Goal: Information Seeking & Learning: Learn about a topic

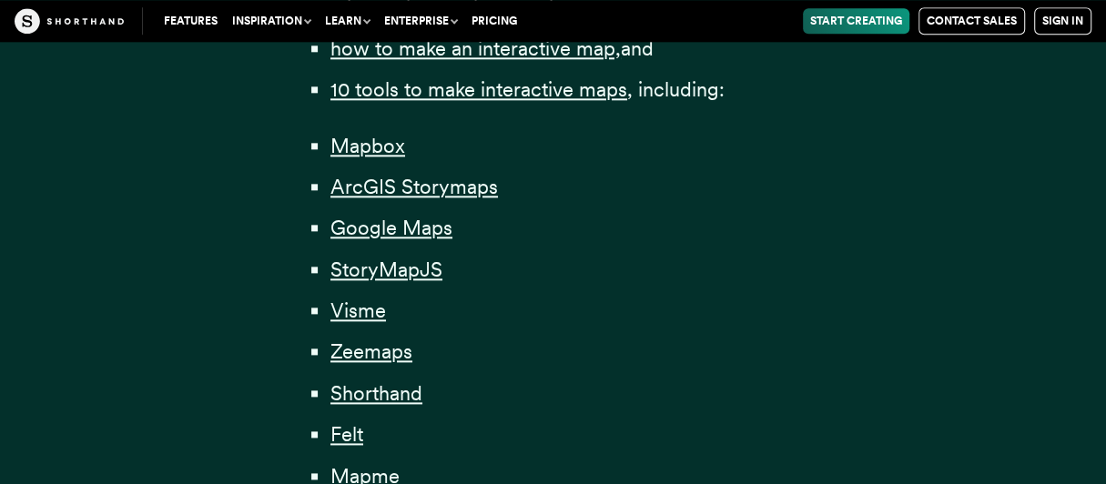
scroll to position [1366, 0]
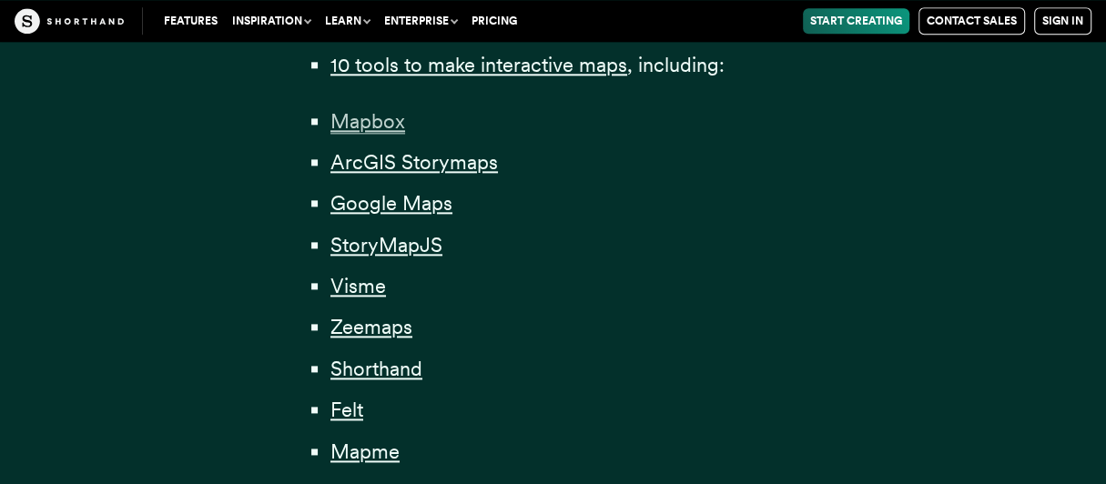
click at [366, 134] on span "Mapbox" at bounding box center [368, 121] width 75 height 25
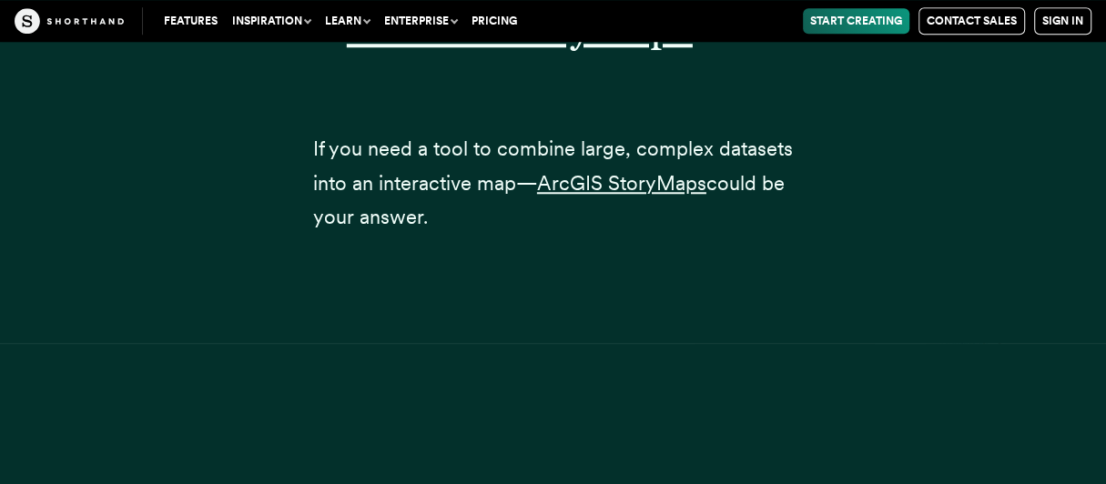
scroll to position [9744, 0]
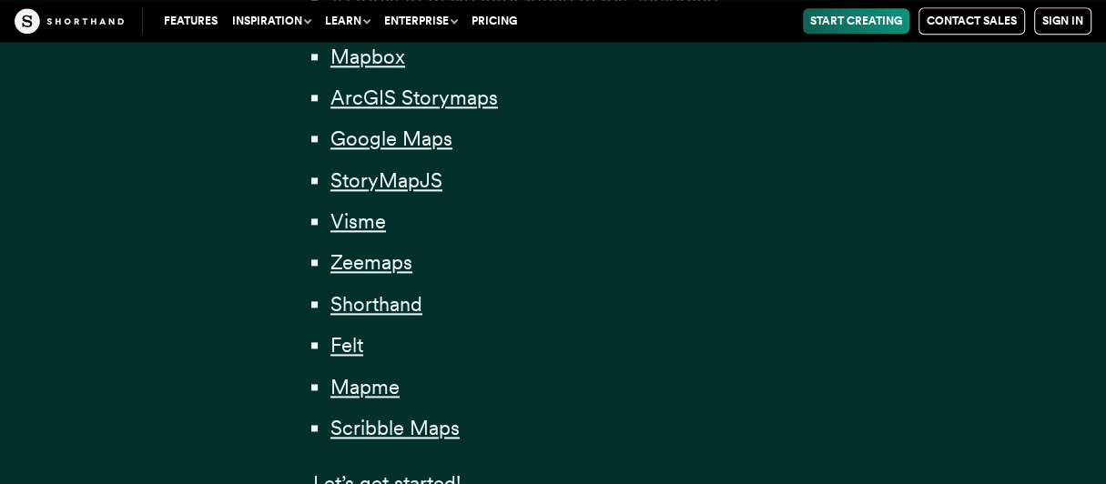
scroll to position [1457, 0]
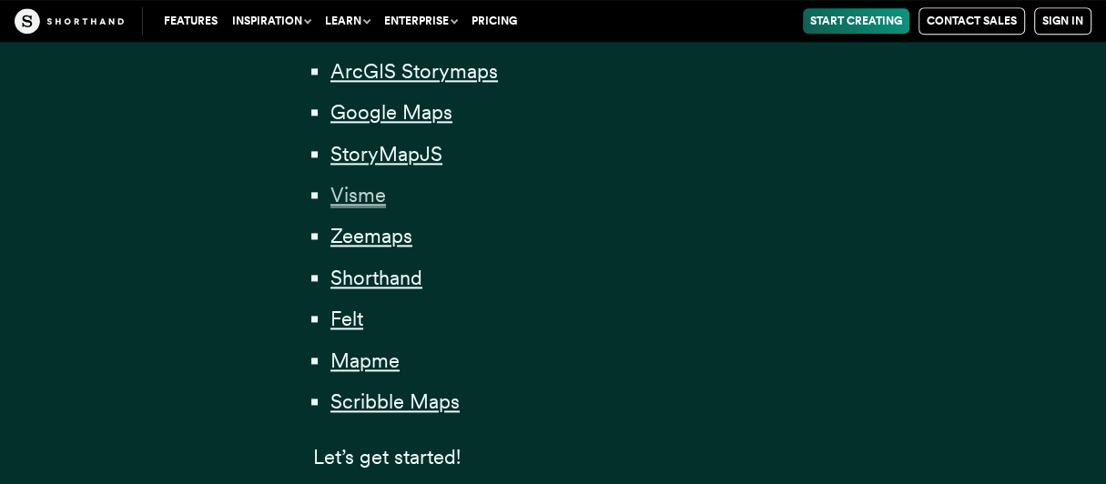
click at [368, 208] on span "Visme" at bounding box center [359, 195] width 56 height 25
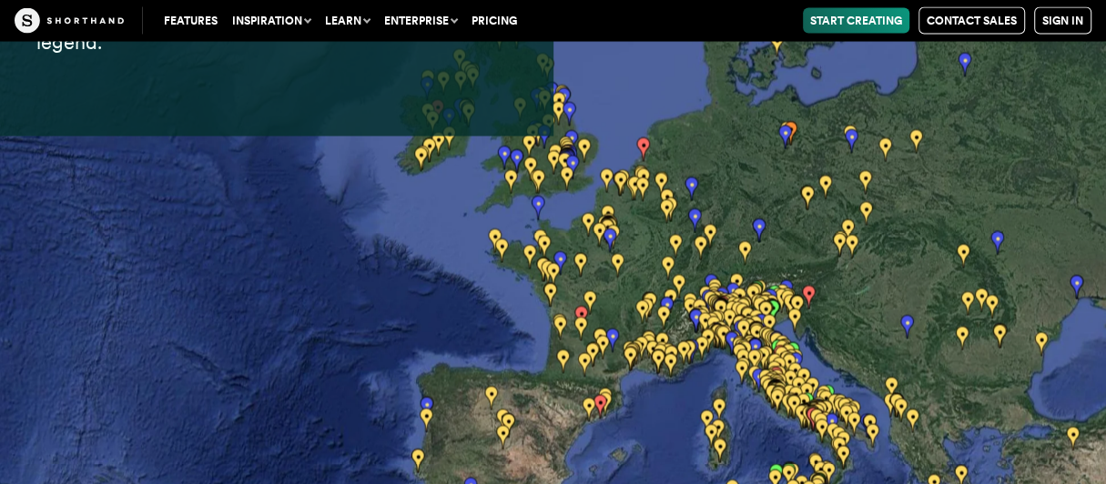
scroll to position [23875, 0]
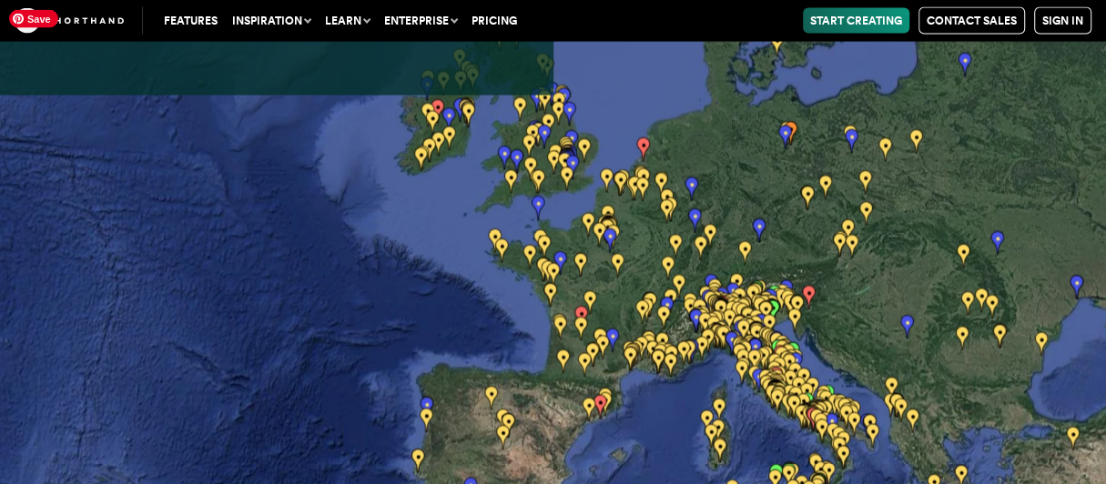
click at [661, 285] on img at bounding box center [553, 242] width 1106 height 484
click at [667, 265] on img at bounding box center [553, 242] width 1106 height 484
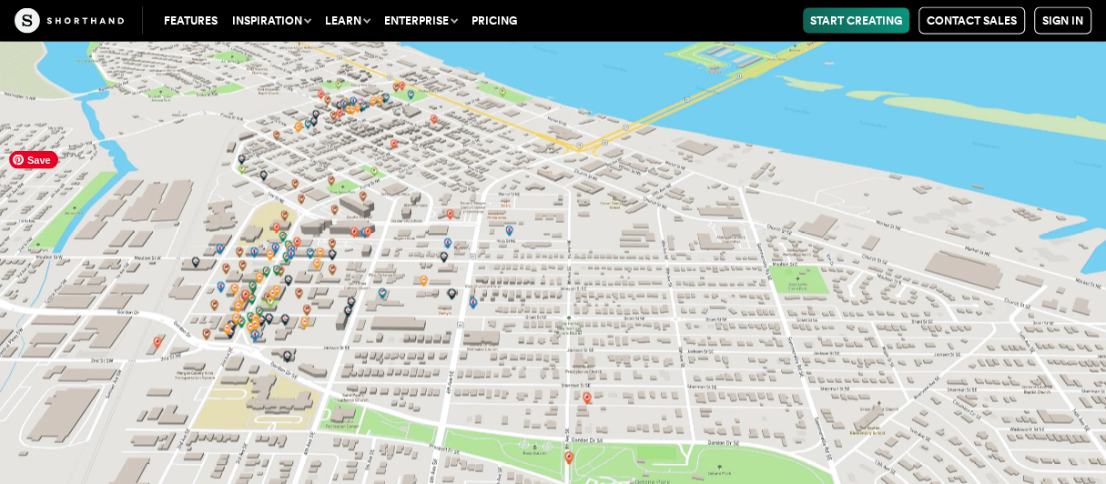
scroll to position [32617, 0]
click at [280, 265] on img at bounding box center [553, 242] width 1106 height 484
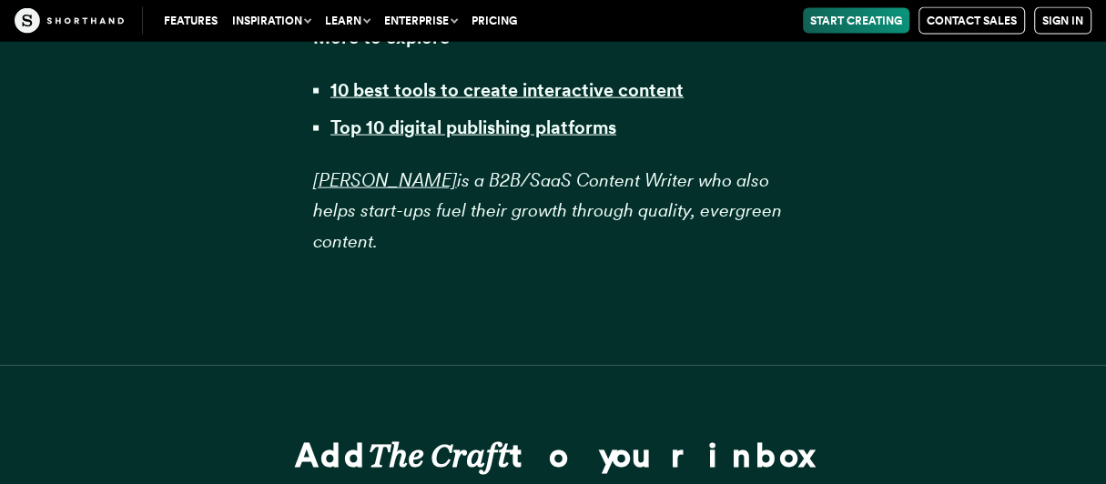
scroll to position [37099, 0]
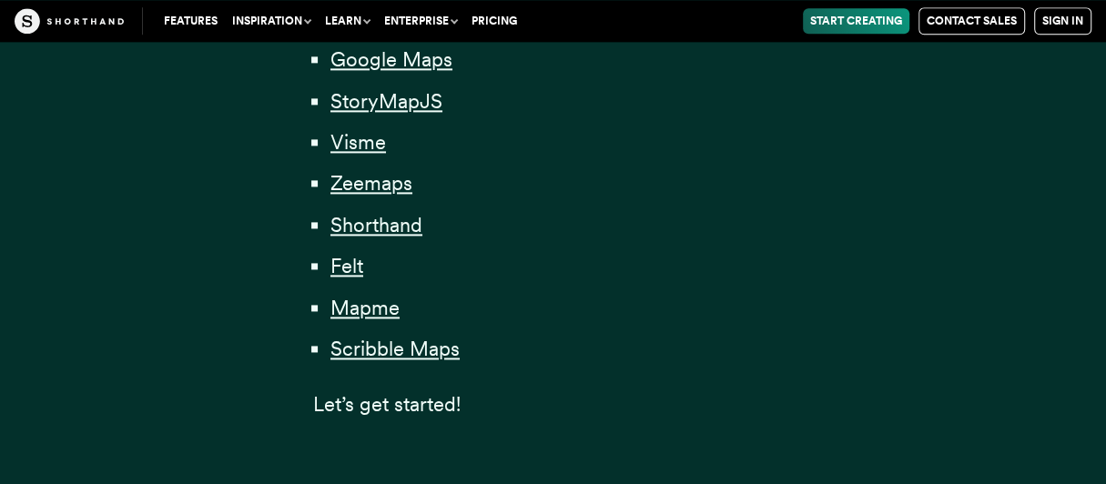
scroll to position [1639, 0]
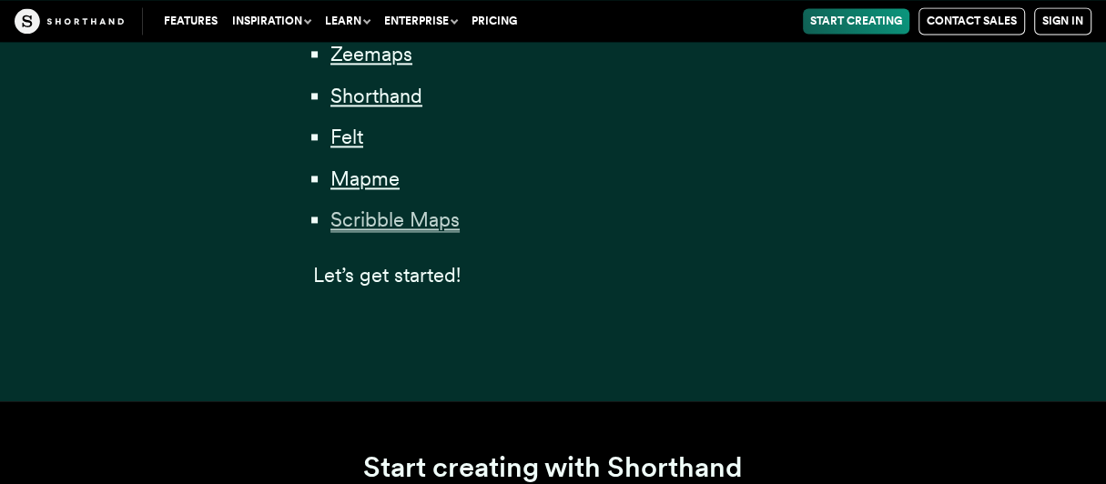
click at [410, 232] on span "Scribble Maps" at bounding box center [395, 220] width 129 height 25
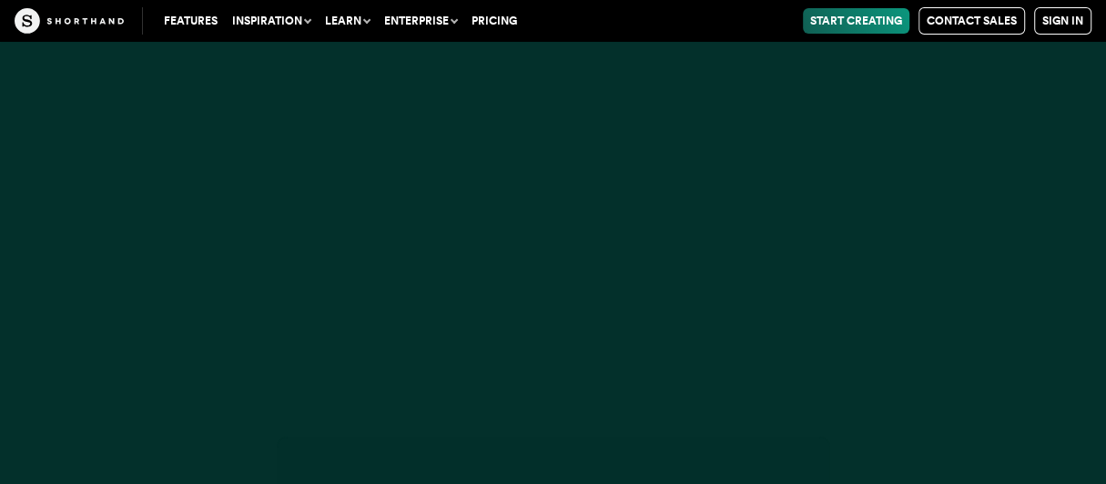
scroll to position [34019, 0]
